Goal: Information Seeking & Learning: Understand process/instructions

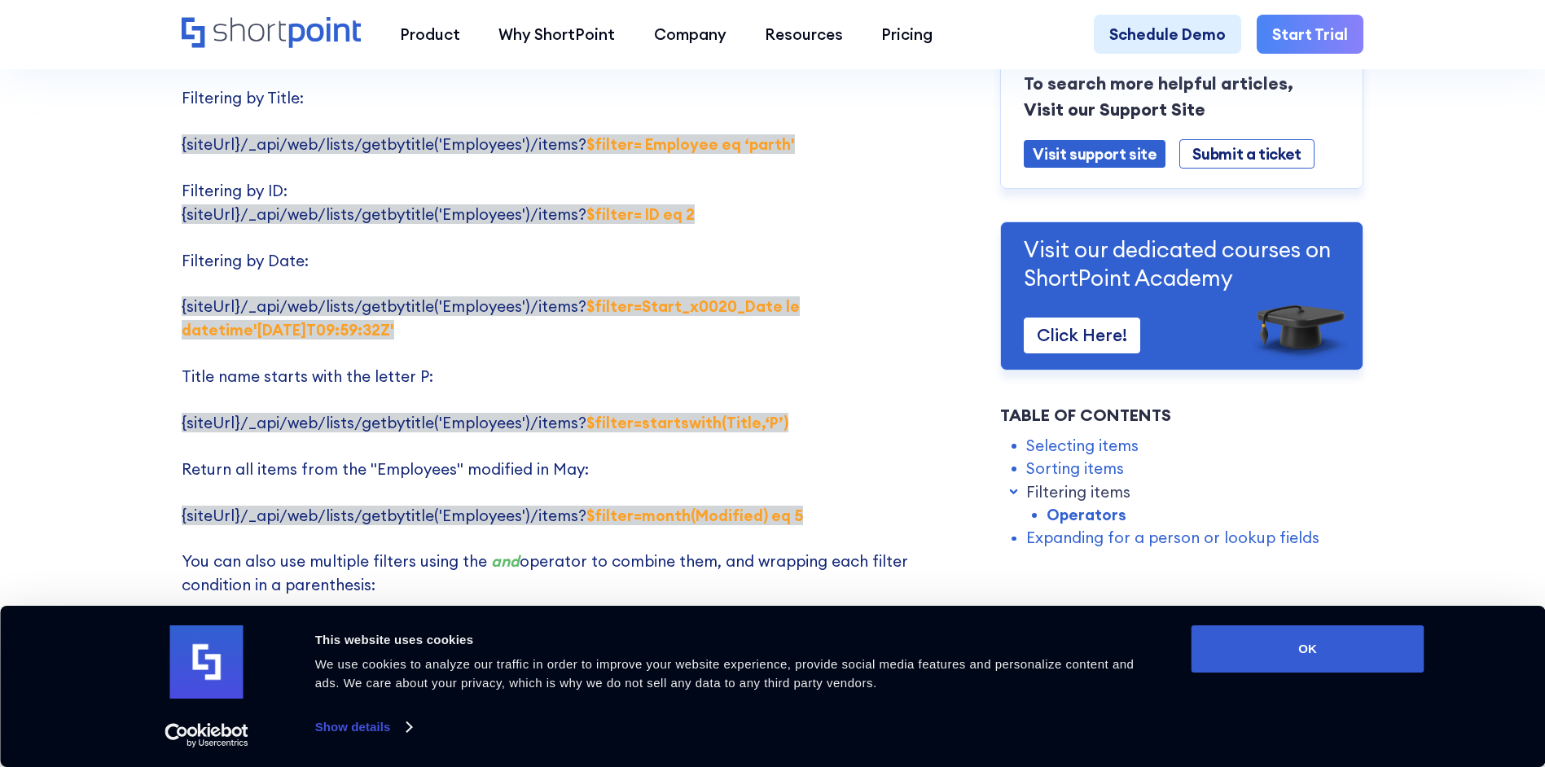
scroll to position [3291, 0]
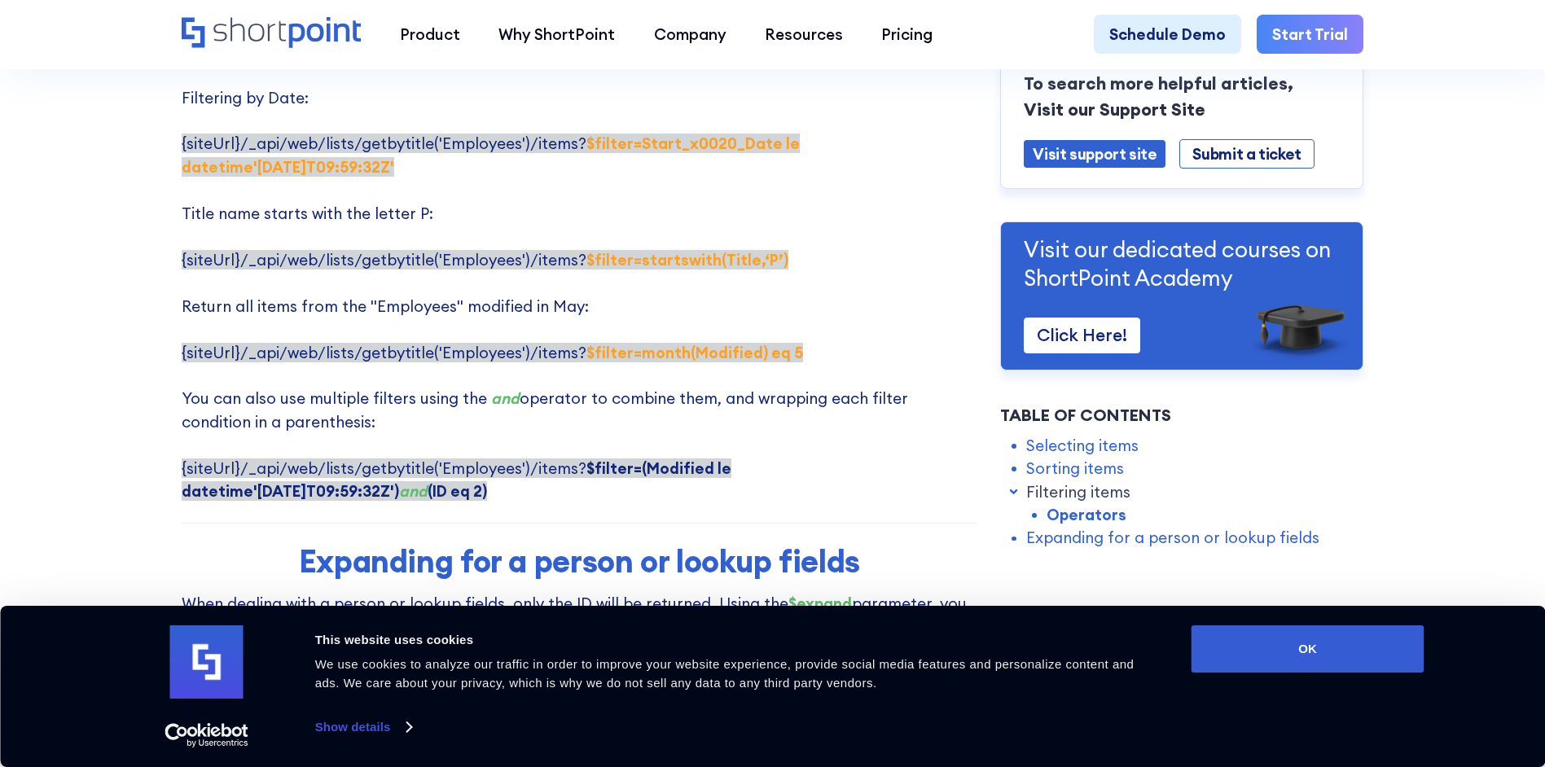
click at [399, 481] on em "and" at bounding box center [413, 491] width 29 height 20
drag, startPoint x: 577, startPoint y: 433, endPoint x: 724, endPoint y: 450, distance: 148.3
click at [724, 450] on p "Here are some examples of using $filter parameter: Filtering by Title: {siteUrl…" at bounding box center [580, 189] width 796 height 625
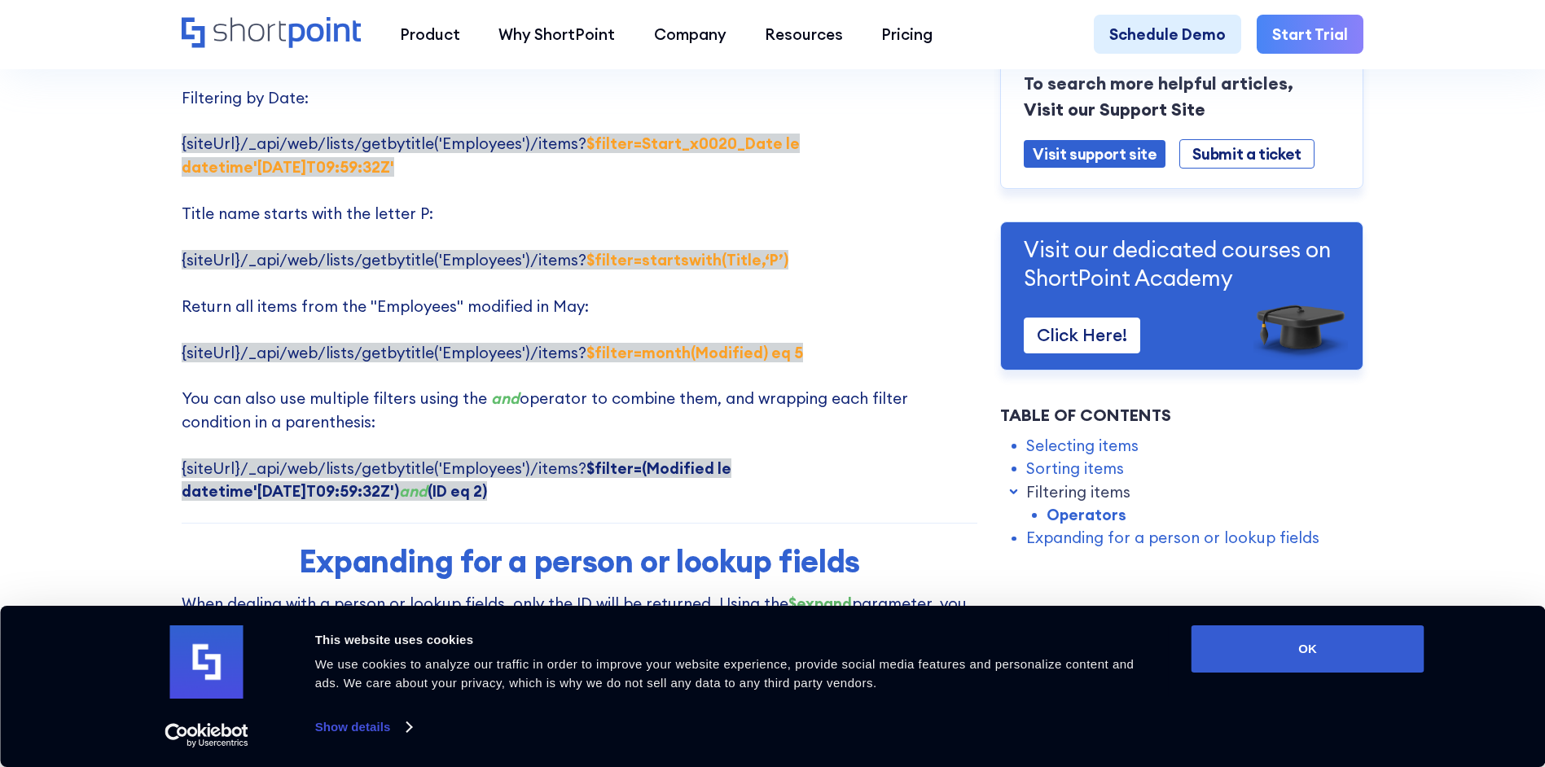
drag, startPoint x: 724, startPoint y: 450, endPoint x: 645, endPoint y: 464, distance: 80.3
click at [246, 375] on p "Here are some examples of using $filter parameter: Filtering by Title: {siteUrl…" at bounding box center [580, 189] width 796 height 625
copy p "parenthesis"
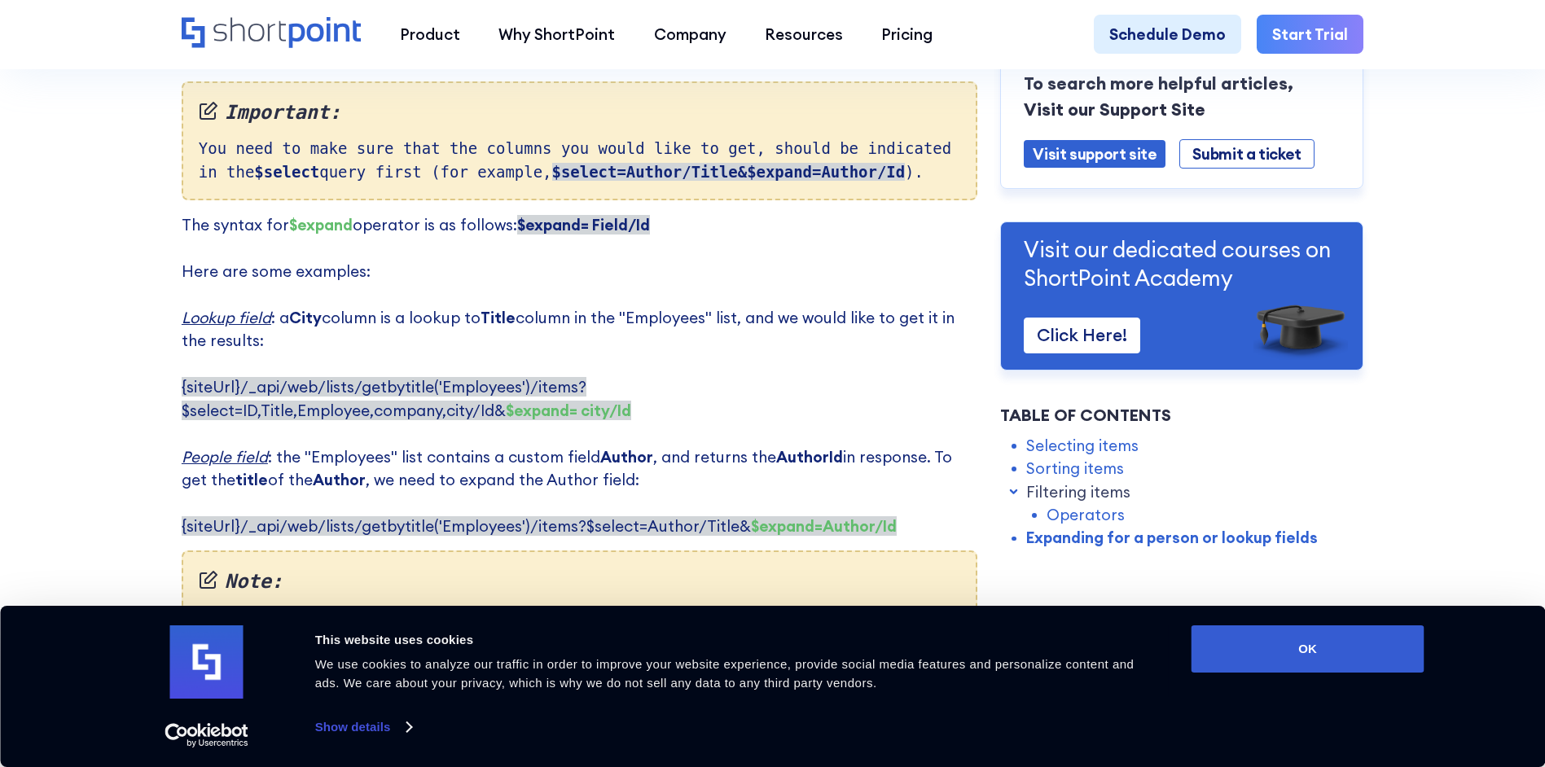
scroll to position [3943, 0]
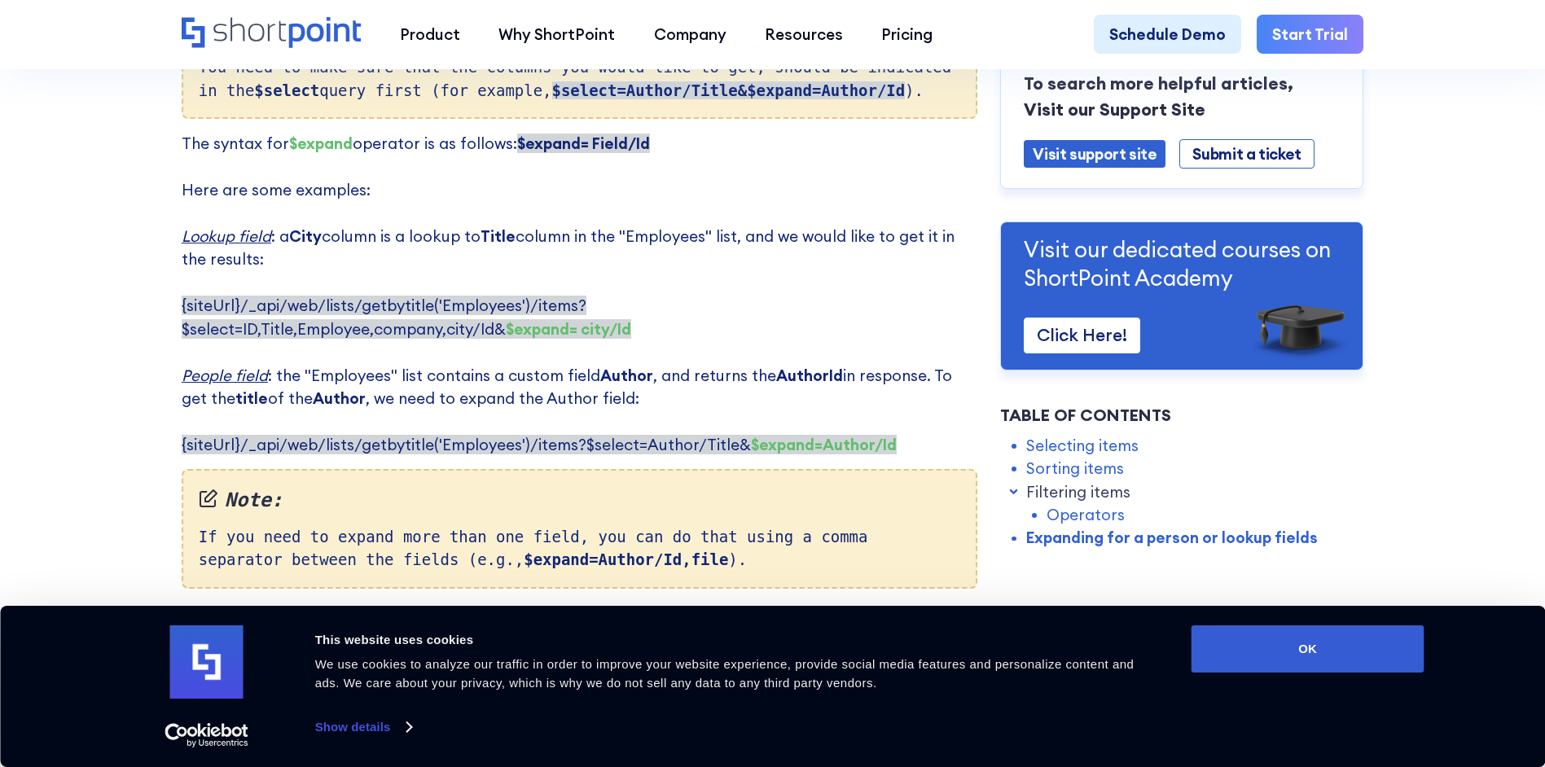
drag, startPoint x: 403, startPoint y: 535, endPoint x: 319, endPoint y: 437, distance: 128.8
click at [319, 469] on div "Note: If you need to expand more than one field, you can do that using a comma …" at bounding box center [580, 528] width 796 height 119
